Goal: Information Seeking & Learning: Learn about a topic

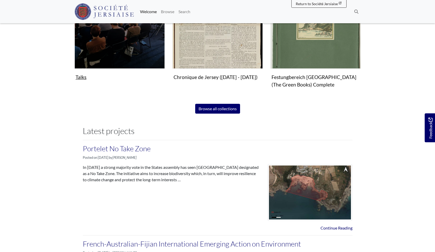
scroll to position [394, 0]
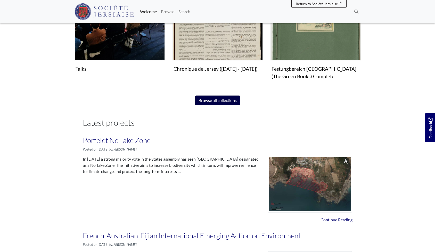
click at [209, 103] on link "Browse all collections" at bounding box center [217, 100] width 45 height 10
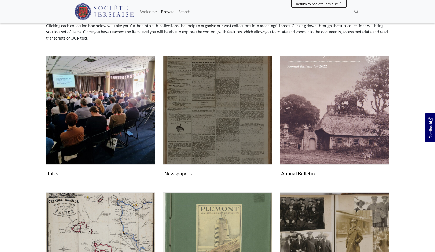
scroll to position [51, 0]
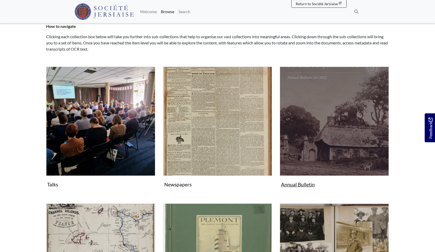
click at [334, 133] on img "Subcollection" at bounding box center [334, 120] width 109 height 109
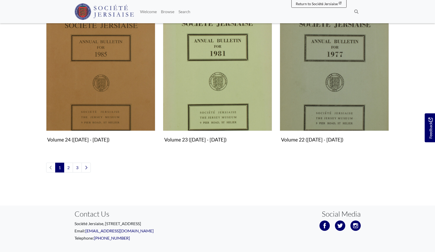
scroll to position [589, 0]
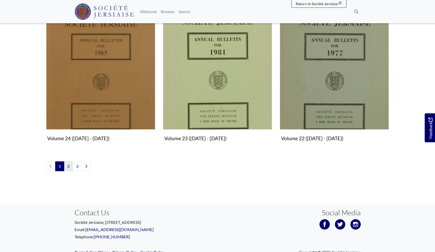
click at [70, 165] on link "2" at bounding box center [68, 166] width 9 height 10
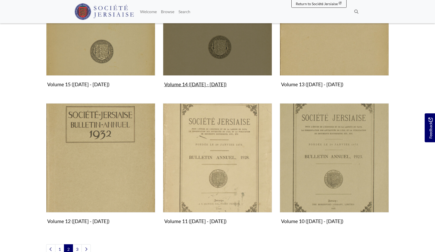
scroll to position [556, 0]
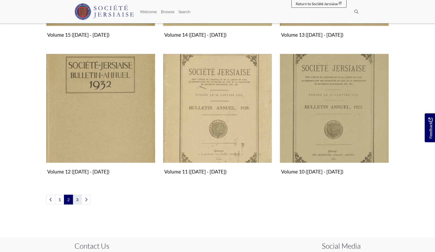
click at [78, 199] on link "3" at bounding box center [77, 199] width 9 height 10
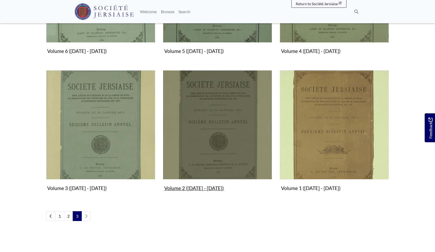
scroll to position [404, 0]
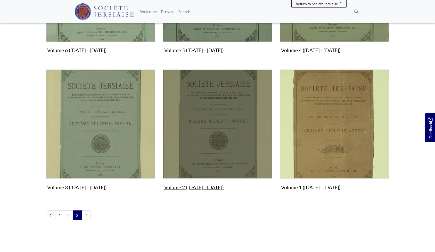
click at [220, 129] on img "Subcollection" at bounding box center [217, 123] width 109 height 109
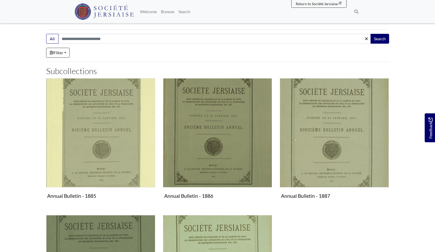
scroll to position [58, 0]
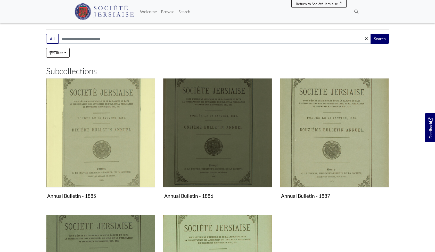
click at [214, 145] on img "Subcollection" at bounding box center [217, 132] width 109 height 109
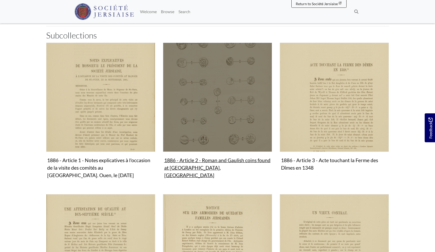
scroll to position [84, 0]
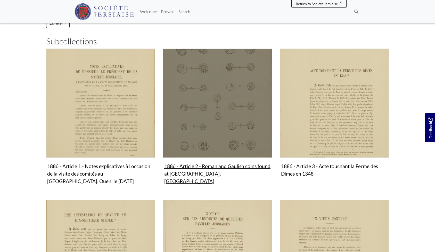
click at [210, 92] on img "Subcollection" at bounding box center [217, 102] width 109 height 109
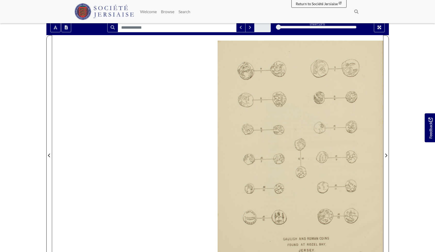
scroll to position [84, 0]
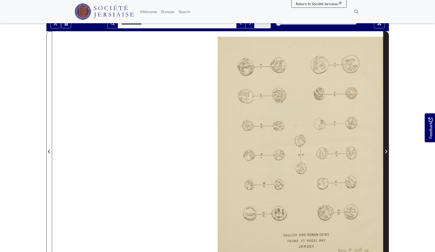
click at [385, 149] on icon "Next Page" at bounding box center [386, 151] width 3 height 4
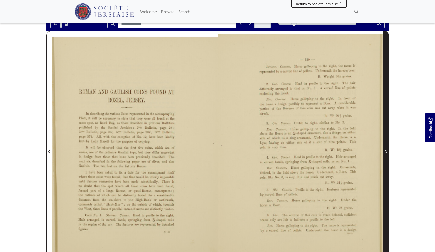
click at [385, 149] on icon "Next Page" at bounding box center [386, 151] width 3 height 4
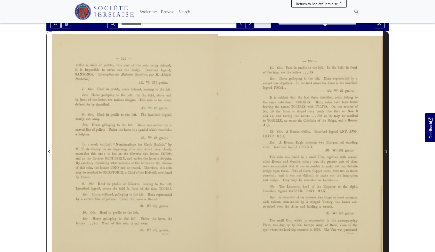
click at [386, 149] on icon "Next Page" at bounding box center [386, 151] width 2 height 4
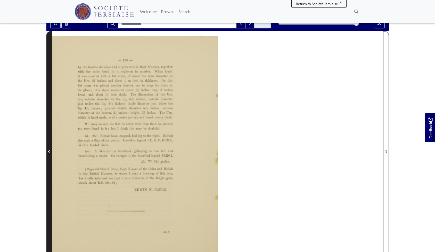
click at [48, 149] on icon "Previous Page" at bounding box center [49, 151] width 2 height 4
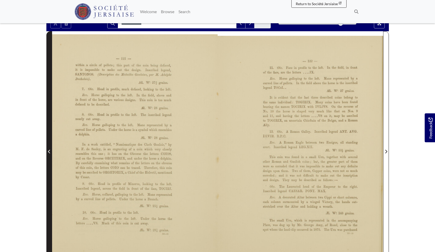
click at [48, 149] on icon "Previous Page" at bounding box center [49, 151] width 2 height 4
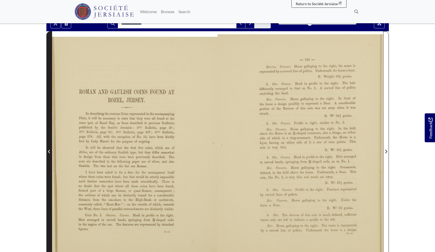
click at [48, 149] on icon "Previous Page" at bounding box center [49, 151] width 2 height 4
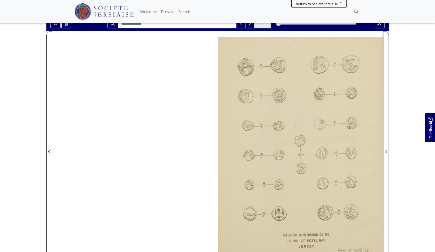
scroll to position [81, 0]
